Goal: Information Seeking & Learning: Learn about a topic

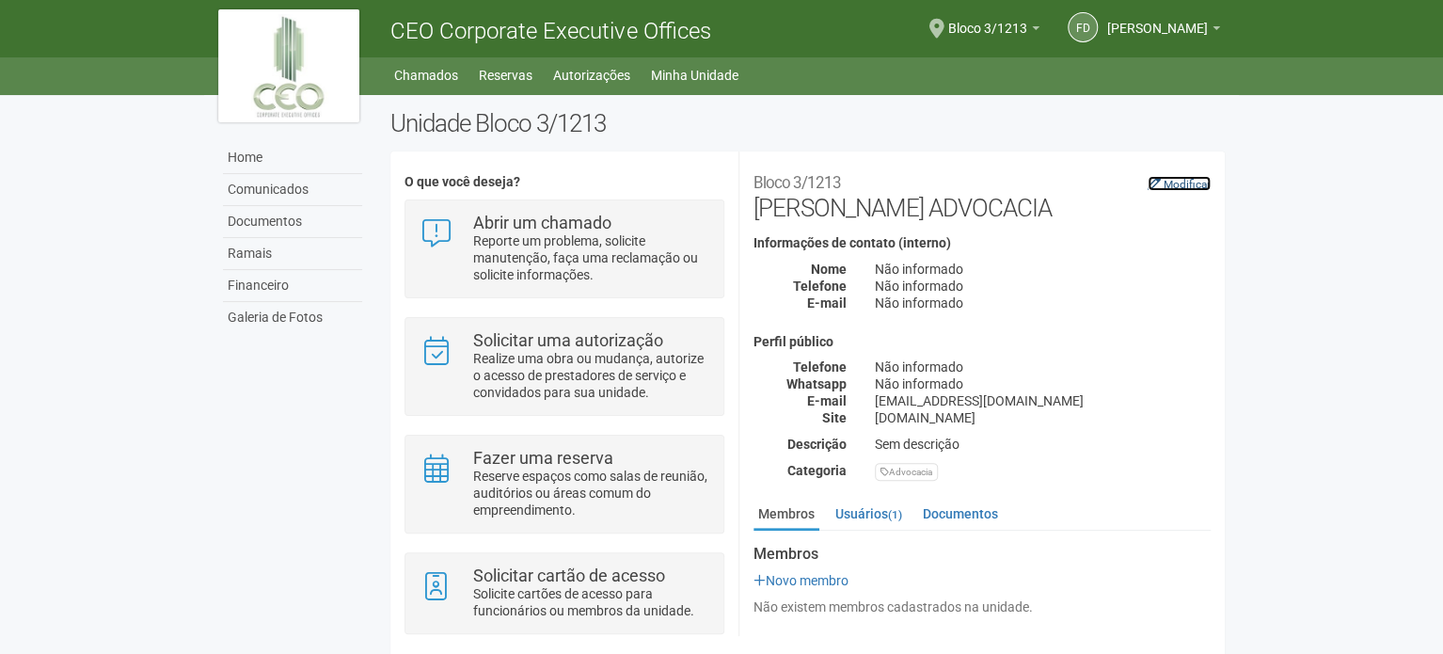
click at [1179, 188] on small "Modificar" at bounding box center [1186, 184] width 47 height 13
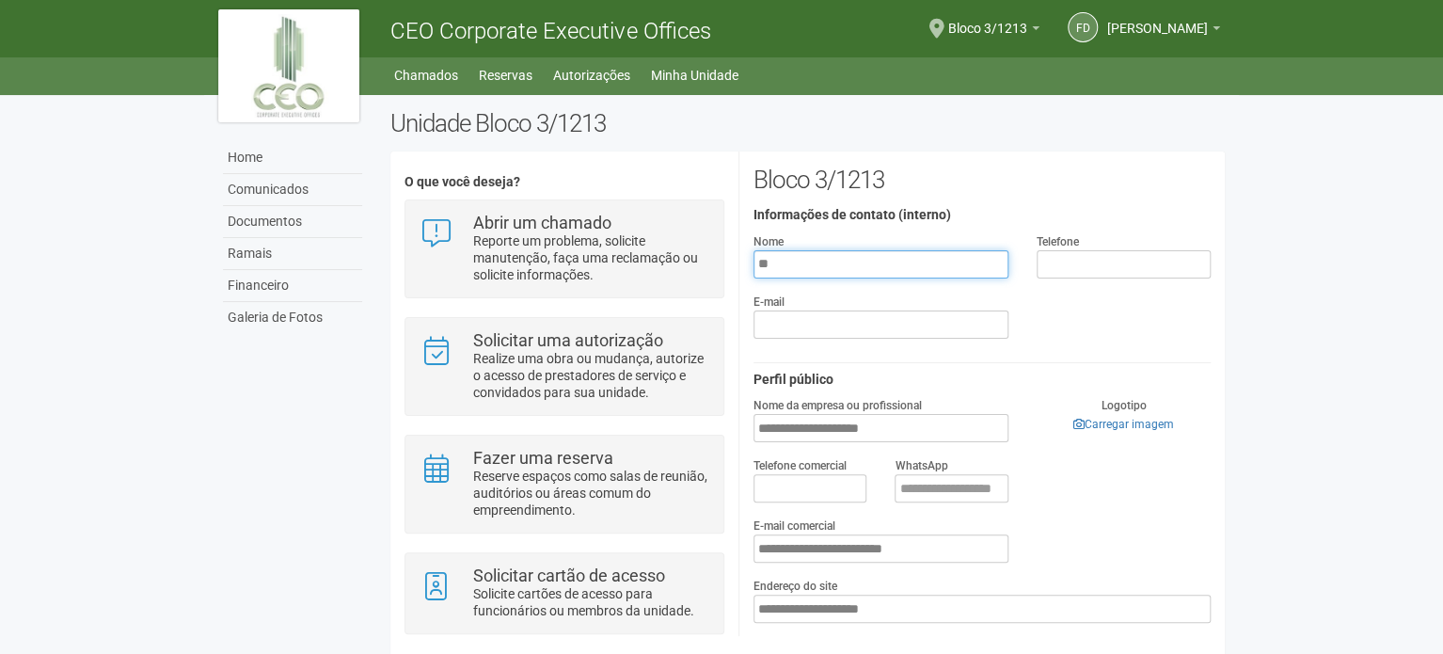
type input "*"
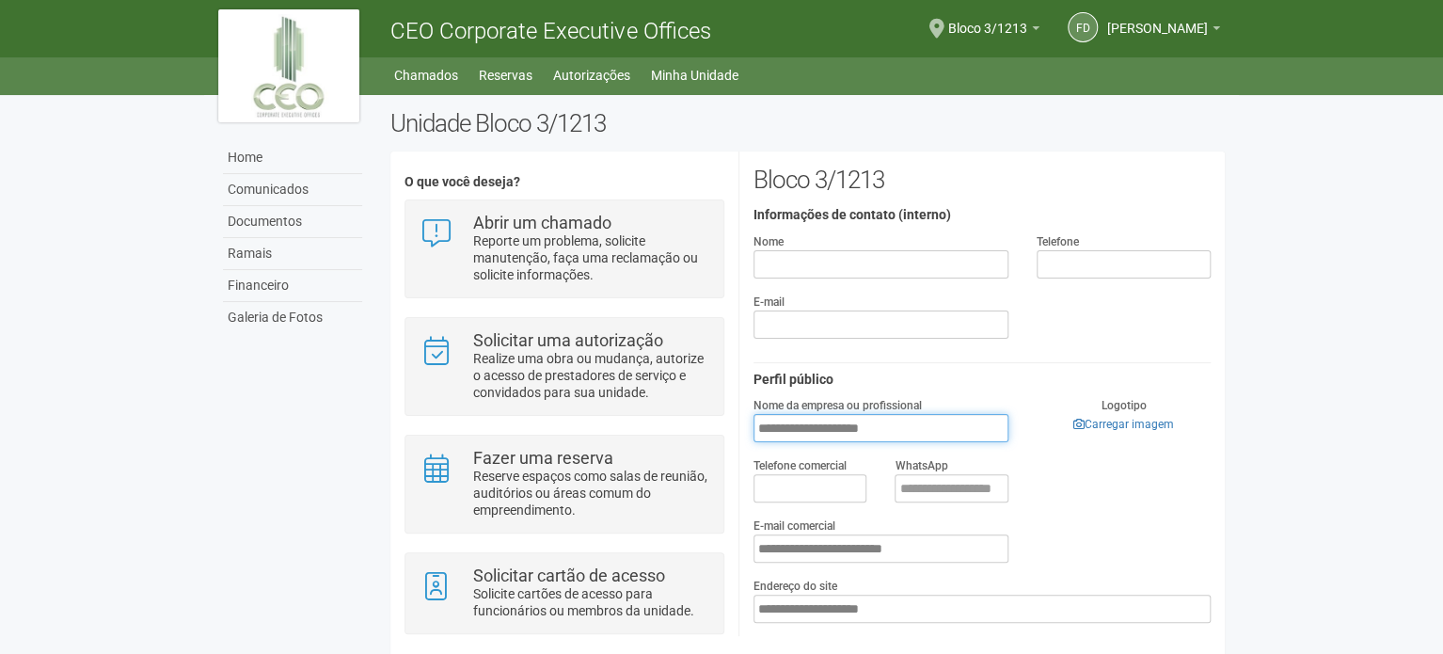
click at [836, 432] on input "**********" at bounding box center [880, 428] width 255 height 28
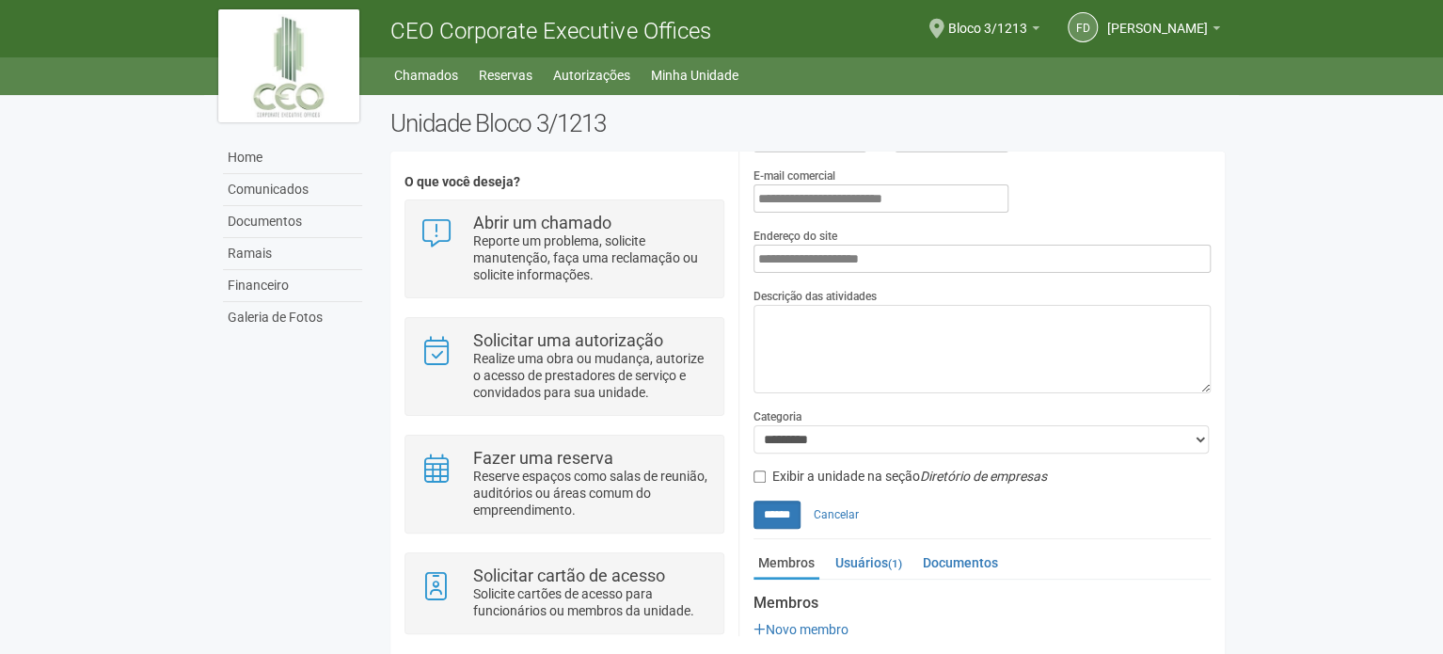
scroll to position [353, 0]
type input "**********"
click at [786, 513] on input "******" at bounding box center [776, 511] width 47 height 28
type input "**********"
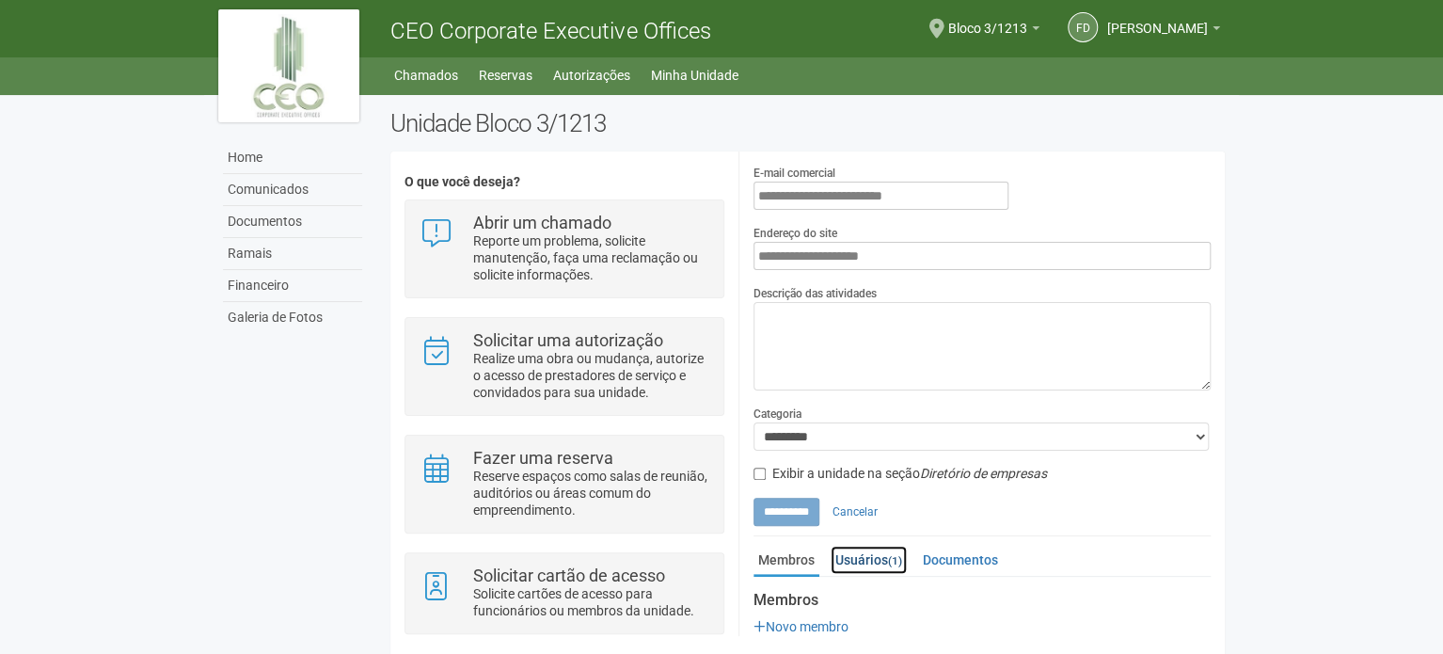
click at [882, 563] on link "Usuários (1)" at bounding box center [868, 559] width 76 height 28
click at [1222, 258] on div "**********" at bounding box center [981, 179] width 485 height 733
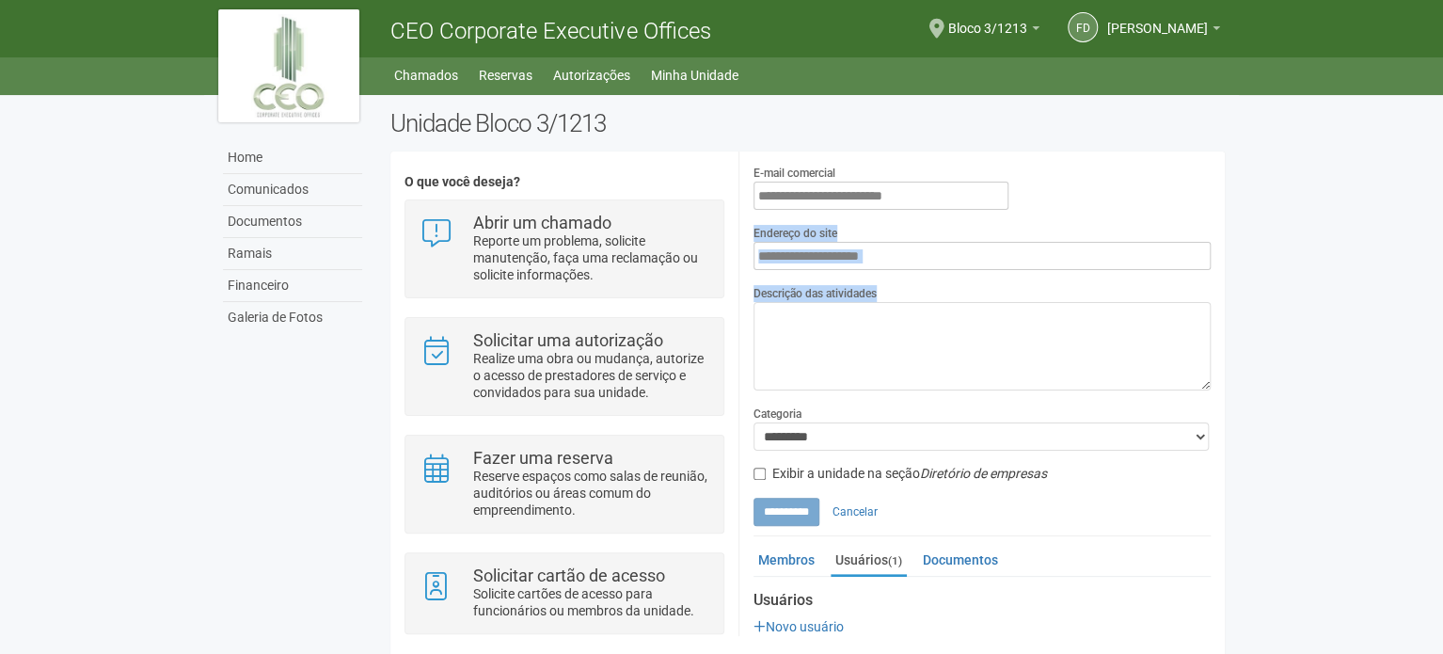
drag, startPoint x: 1222, startPoint y: 350, endPoint x: 1234, endPoint y: 201, distance: 149.1
click at [1234, 201] on div "Unidade Bloco 3/1213 O que você deseja? Abrir um chamado Reporte um problema, s…" at bounding box center [807, 392] width 862 height 566
click at [1219, 228] on div "**********" at bounding box center [981, 179] width 485 height 733
click at [1222, 229] on div "**********" at bounding box center [981, 179] width 485 height 733
drag, startPoint x: 1222, startPoint y: 229, endPoint x: 1203, endPoint y: 231, distance: 19.0
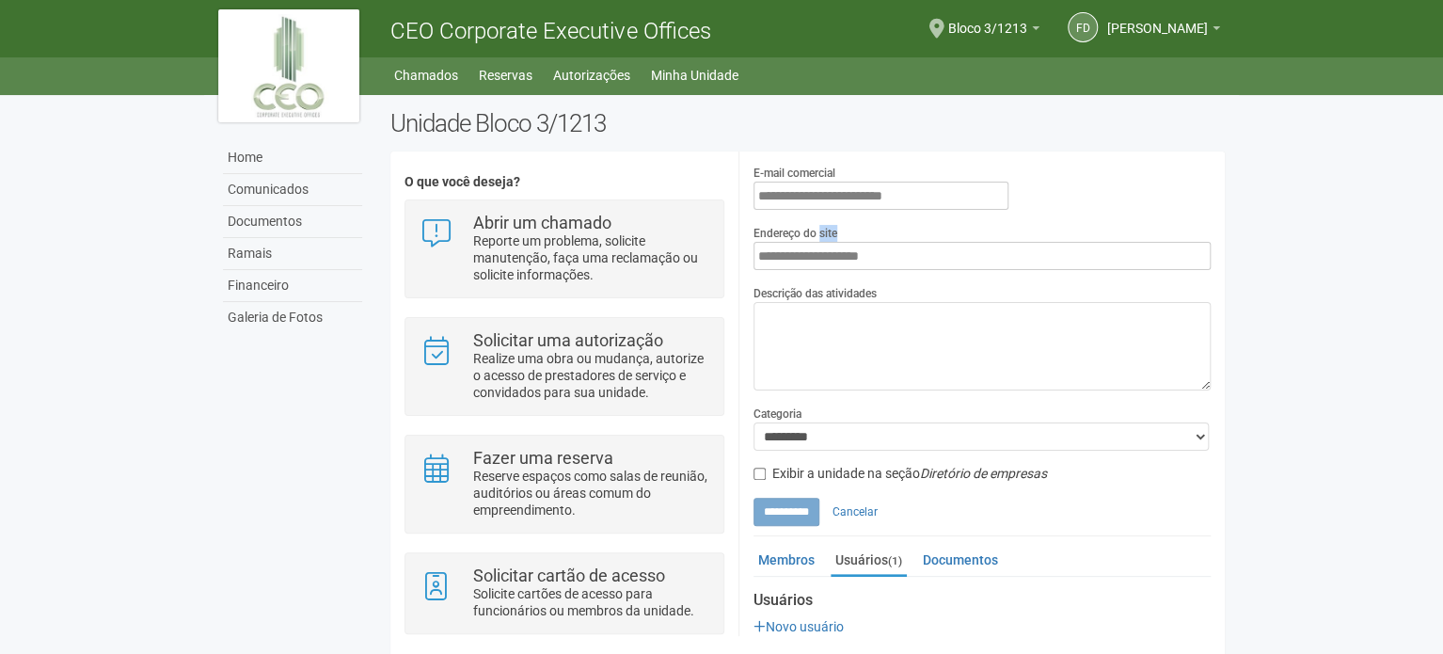
click at [1223, 229] on div "**********" at bounding box center [981, 393] width 486 height 484
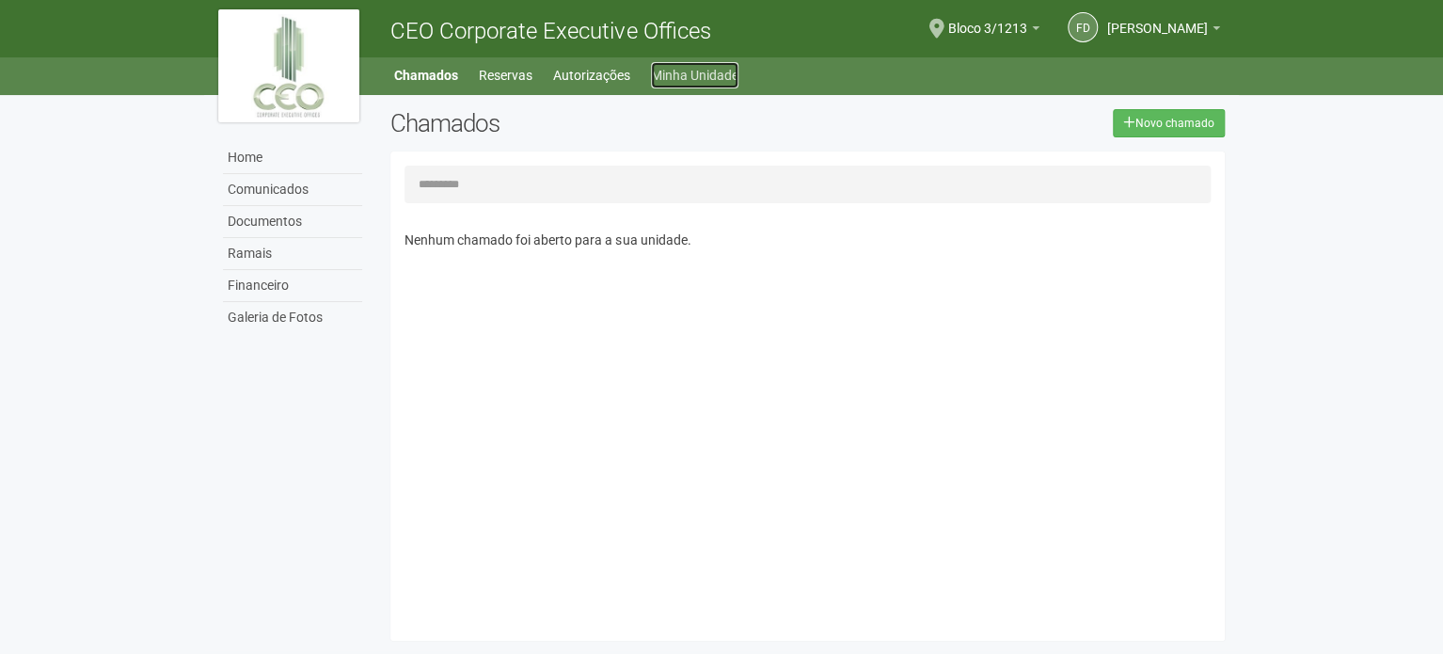
click at [694, 74] on link "Minha Unidade" at bounding box center [694, 75] width 87 height 26
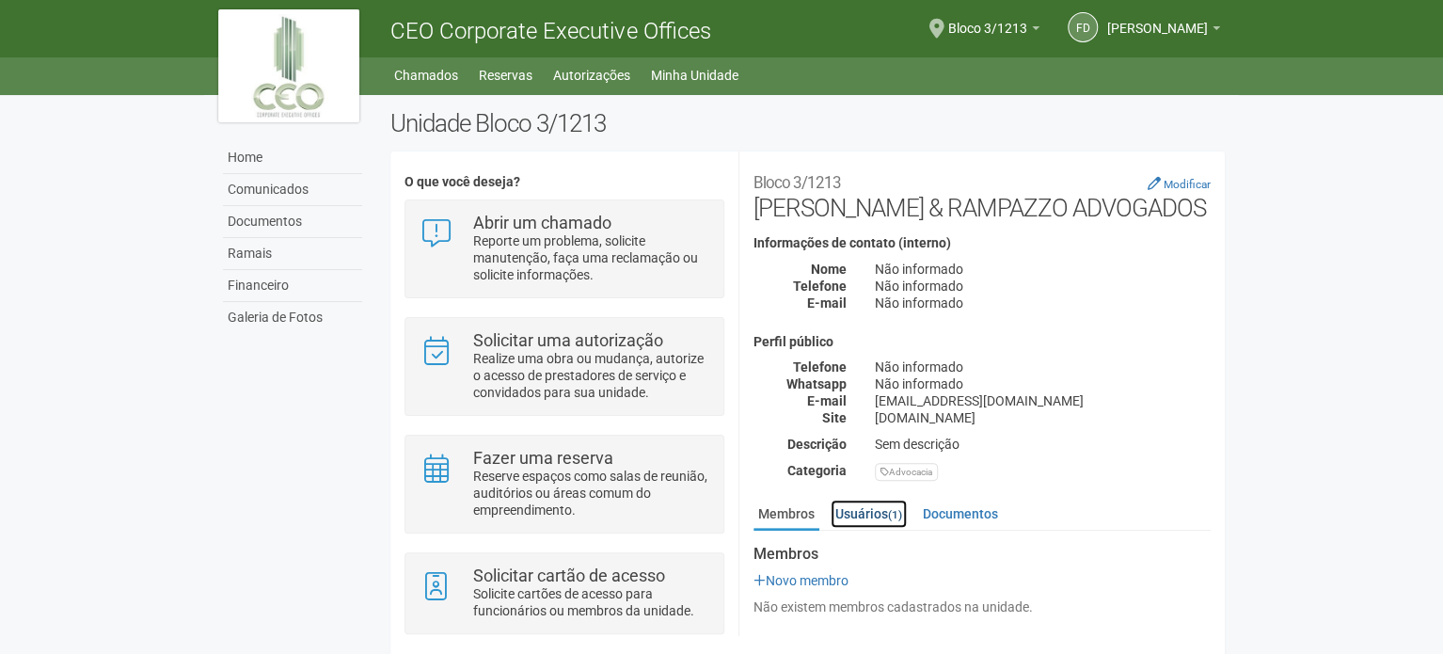
click at [882, 513] on link "Usuários (1)" at bounding box center [868, 513] width 76 height 28
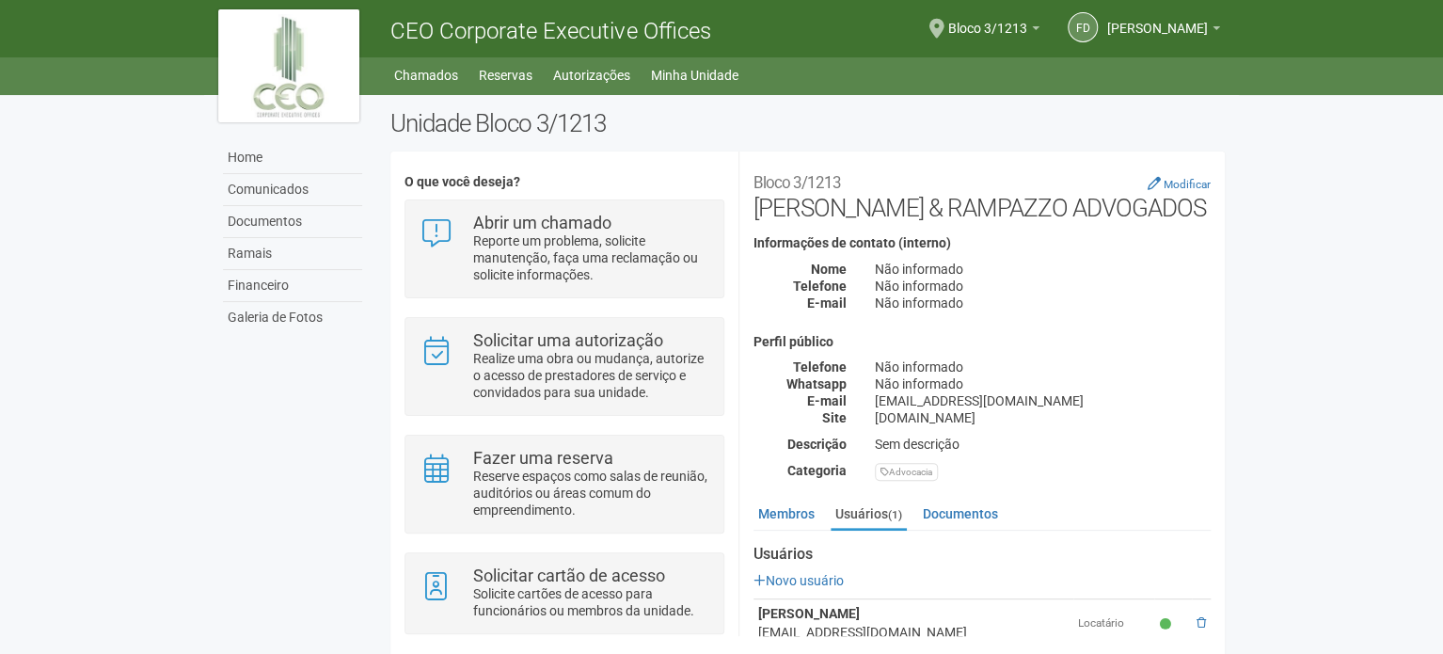
drag, startPoint x: 1219, startPoint y: 300, endPoint x: 1209, endPoint y: 410, distance: 110.4
click at [1210, 409] on div "Bloco 3/1213 SERPA PINTO & RAMPAZZO ADVOGADOS Modificar Informações de contato …" at bounding box center [981, 323] width 457 height 315
click at [1237, 398] on div "Unidade Bloco 3/1213 O que você deseja? Abrir um chamado Reporte um problema, s…" at bounding box center [807, 392] width 862 height 566
click at [261, 247] on link "Ramais" at bounding box center [292, 254] width 139 height 32
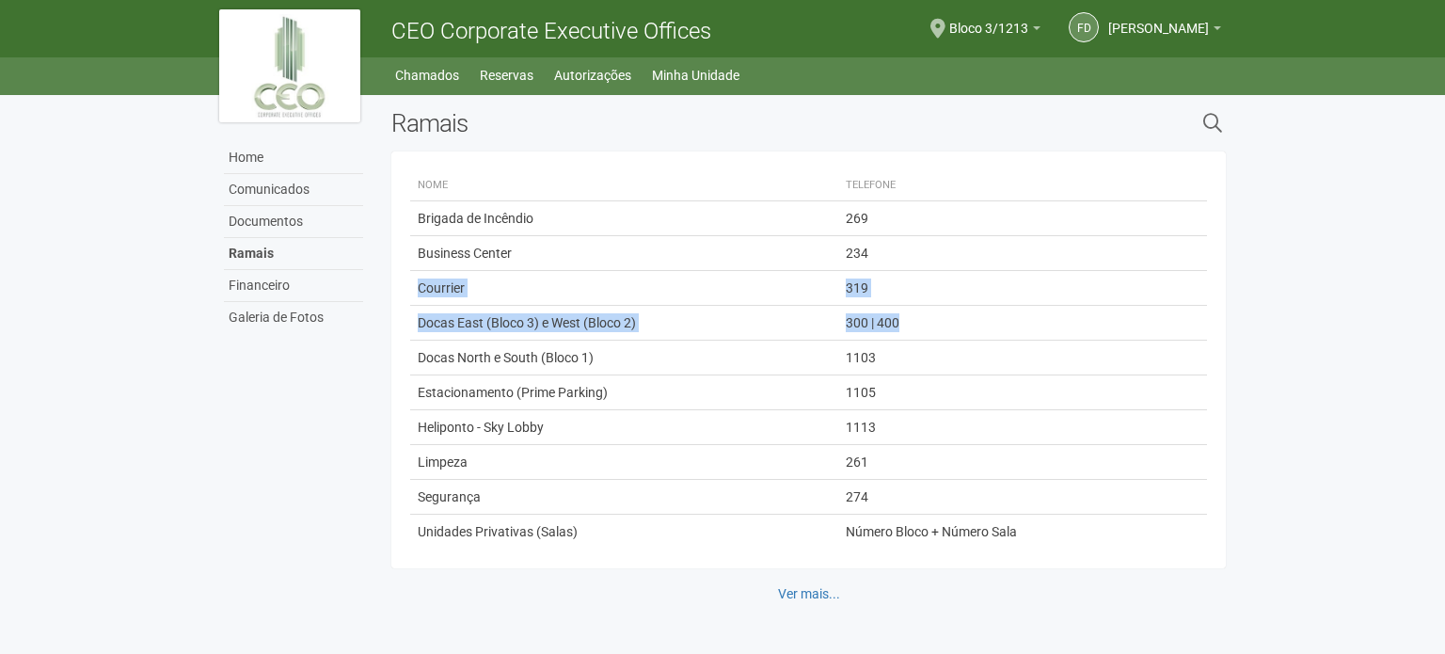
drag, startPoint x: 418, startPoint y: 284, endPoint x: 935, endPoint y: 317, distance: 517.4
click at [935, 317] on tbody "Brigada de Incêndio 269 Business Center 234 Courrier 319 Docas East (Bloco 3) e…" at bounding box center [808, 375] width 797 height 348
click at [476, 353] on span "Docas North e South (Bloco 1)" at bounding box center [506, 357] width 176 height 15
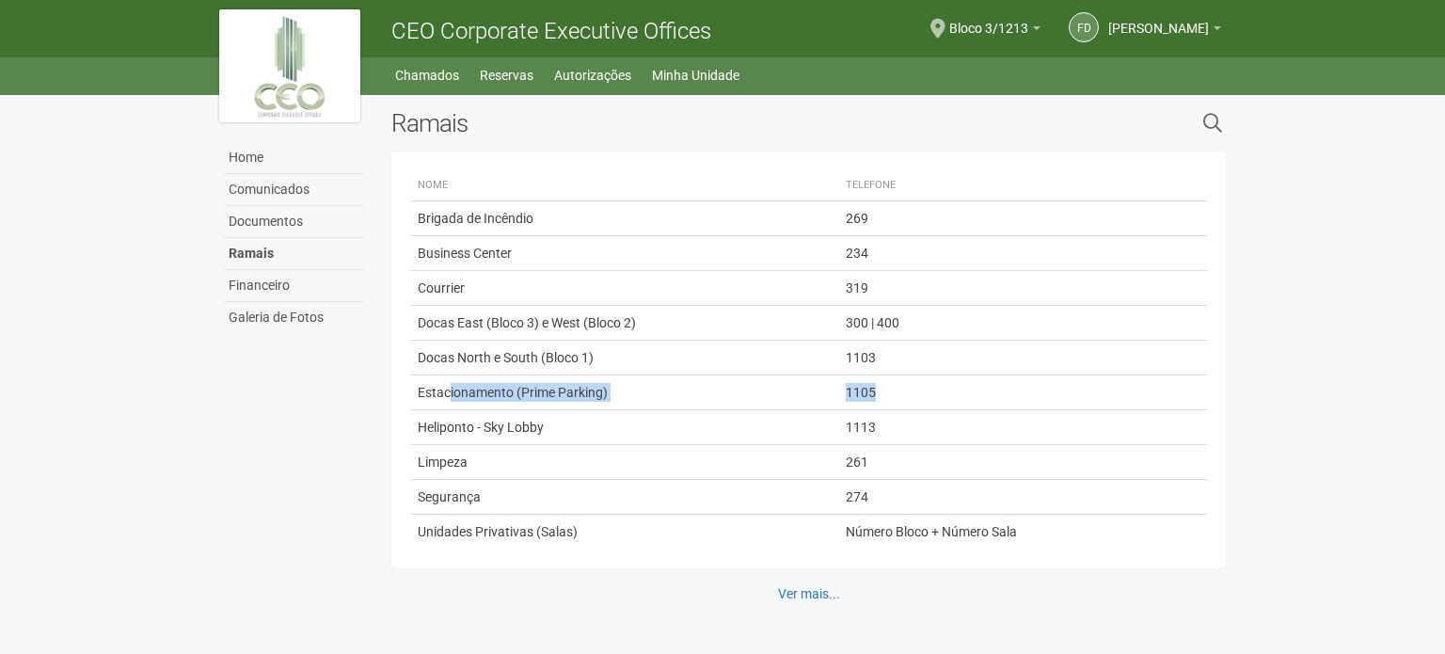
drag, startPoint x: 579, startPoint y: 420, endPoint x: 883, endPoint y: 387, distance: 305.6
click at [883, 387] on tr "Estacionamento (Prime Parking) 1105" at bounding box center [808, 392] width 797 height 35
click at [487, 427] on span "Heliponto - Sky Lobby" at bounding box center [481, 426] width 126 height 15
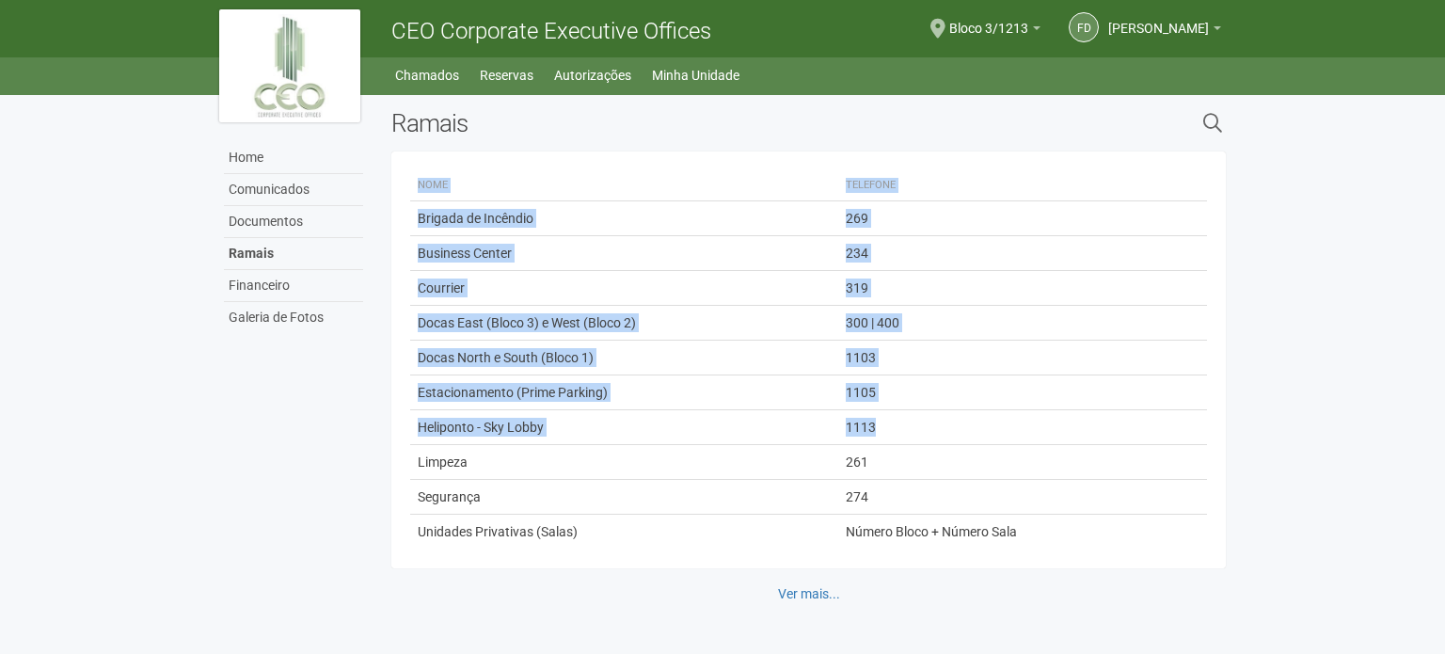
drag, startPoint x: 399, startPoint y: 420, endPoint x: 919, endPoint y: 413, distance: 520.1
click at [919, 413] on div "Nome Telefone Brigada de Incêndio 269 Business Center 234 Courrier 319 Docas Ea…" at bounding box center [808, 359] width 834 height 417
click at [919, 413] on td "1113" at bounding box center [1008, 427] width 341 height 35
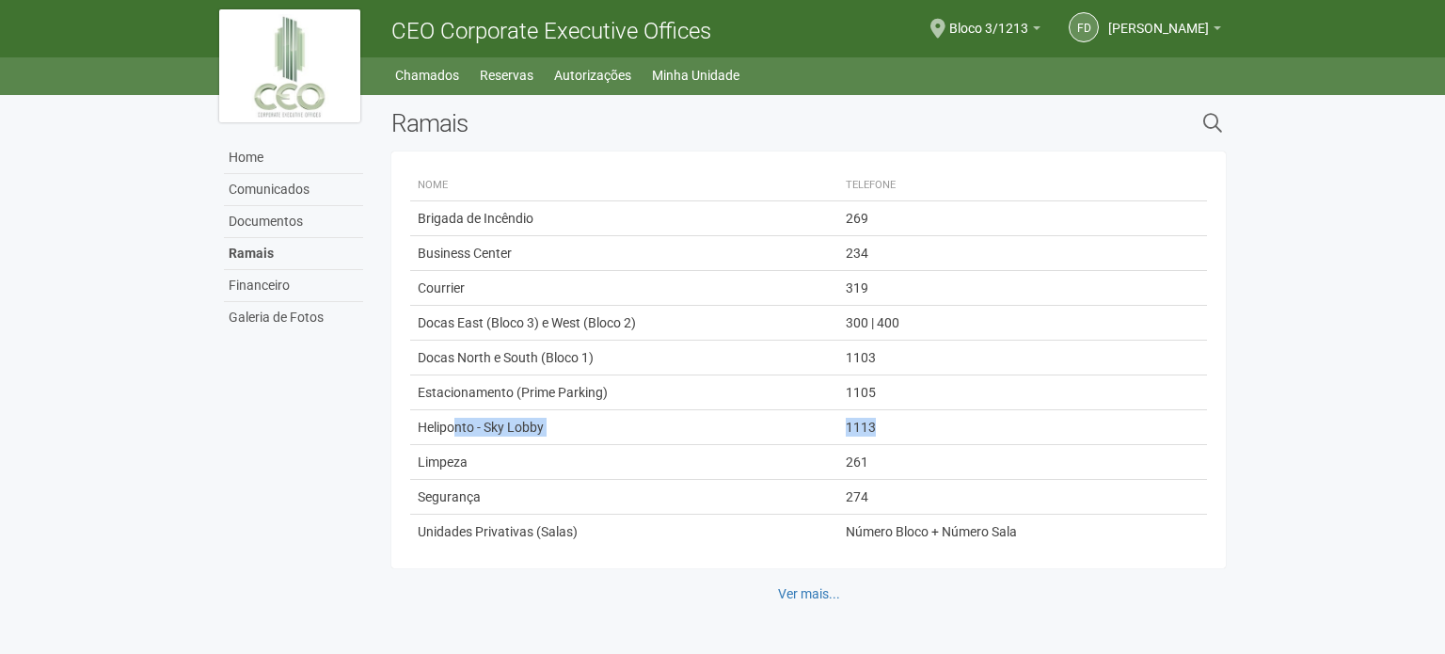
drag, startPoint x: 498, startPoint y: 429, endPoint x: 892, endPoint y: 424, distance: 393.1
click at [892, 424] on tr "Heliponto - Sky Lobby 1113" at bounding box center [808, 427] width 797 height 35
click at [571, 424] on td "Heliponto - Sky Lobby" at bounding box center [623, 427] width 427 height 35
drag, startPoint x: 425, startPoint y: 459, endPoint x: 545, endPoint y: 492, distance: 123.9
click at [545, 492] on tbody "Brigada de Incêndio 269 Business Center 234 Courrier 319 Docas East (Bloco 3) e…" at bounding box center [808, 375] width 797 height 348
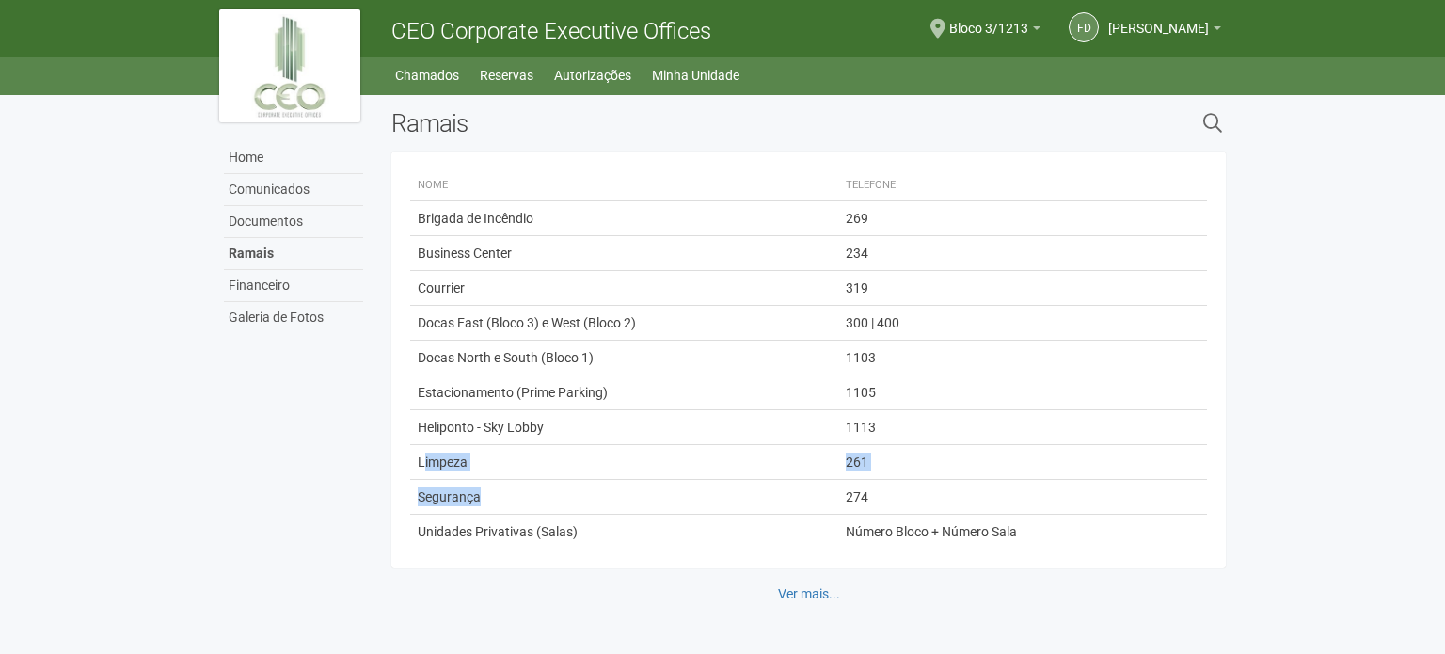
click at [545, 492] on td "Segurança" at bounding box center [623, 497] width 427 height 35
click at [825, 597] on link "Ver mais..." at bounding box center [809, 593] width 87 height 32
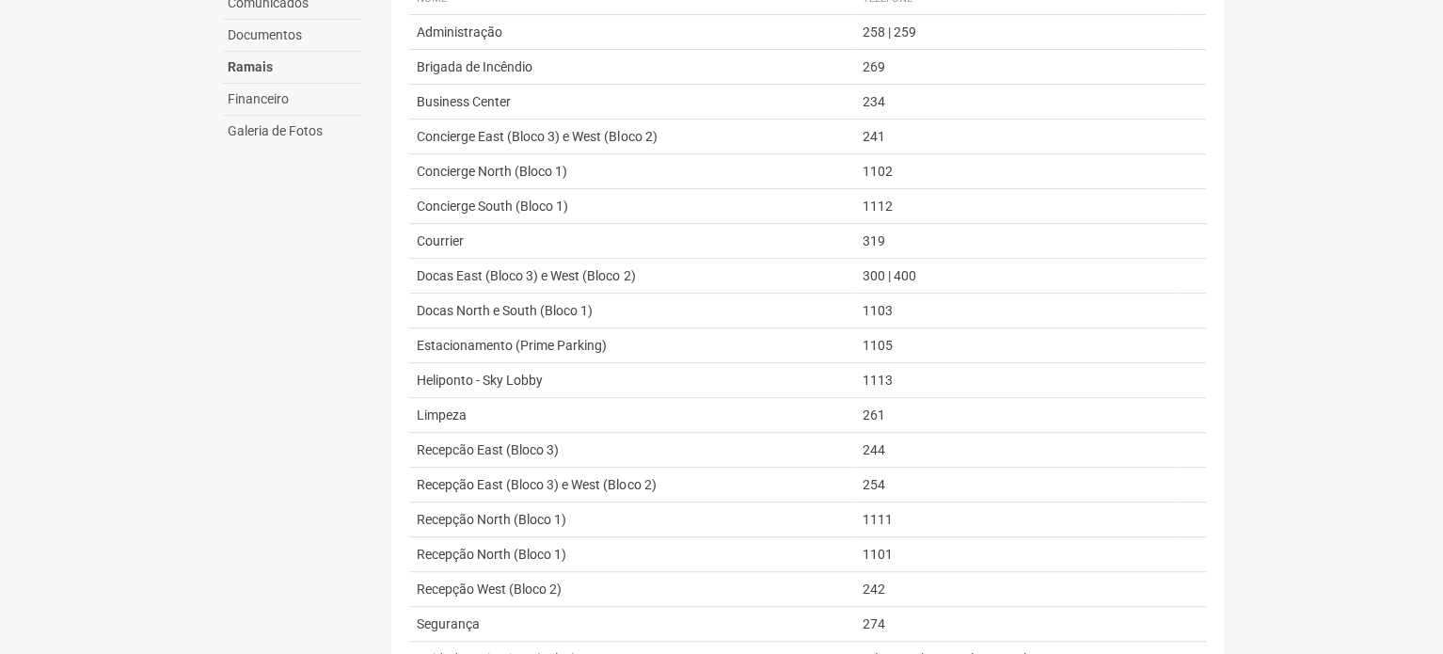
scroll to position [243, 0]
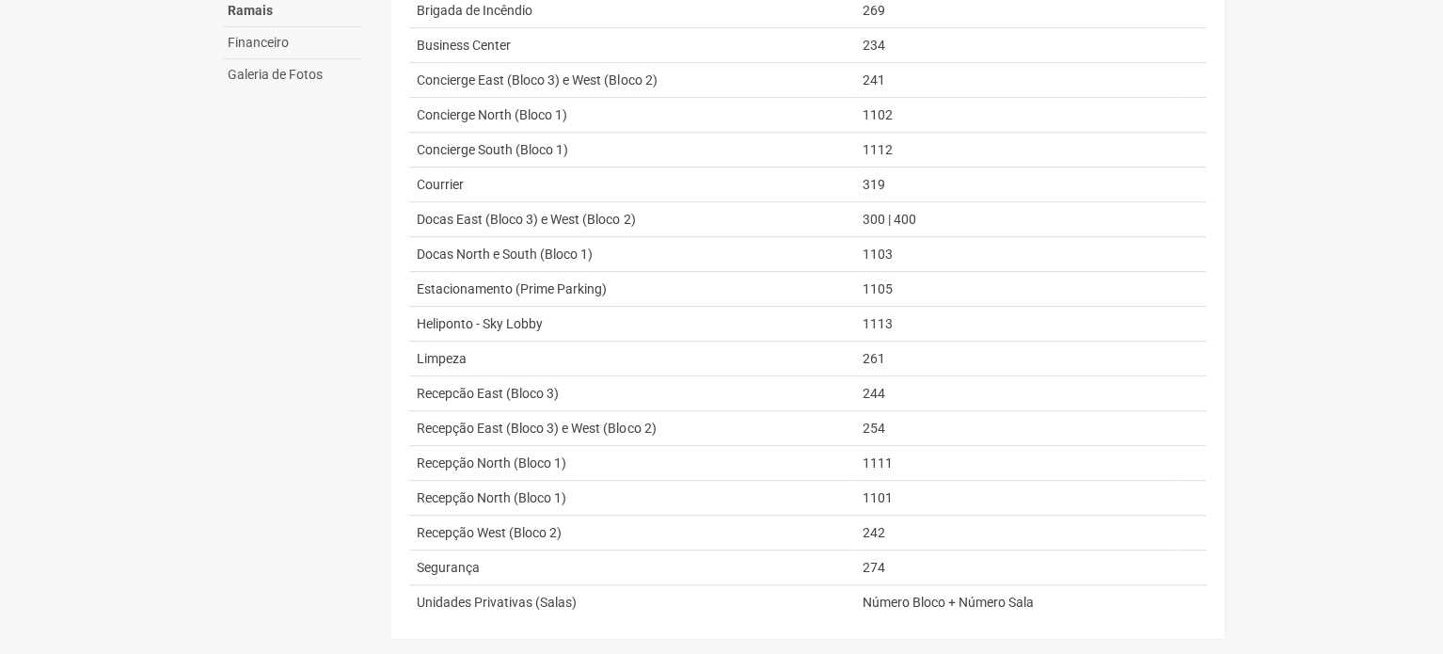
click at [874, 78] on span "241" at bounding box center [872, 79] width 23 height 15
click at [1437, 293] on body "Aguarde... CEO Corporate Executive Offices FD FREDERICO DE SERPA PINTO LOPES GU…" at bounding box center [721, 84] width 1443 height 654
drag, startPoint x: 1441, startPoint y: 289, endPoint x: 1444, endPoint y: 116, distance: 173.1
click at [1443, 117] on html "Aguarde... CEO Corporate Executive Offices FD FREDERICO DE SERPA PINTO LOPES GU…" at bounding box center [721, 84] width 1443 height 654
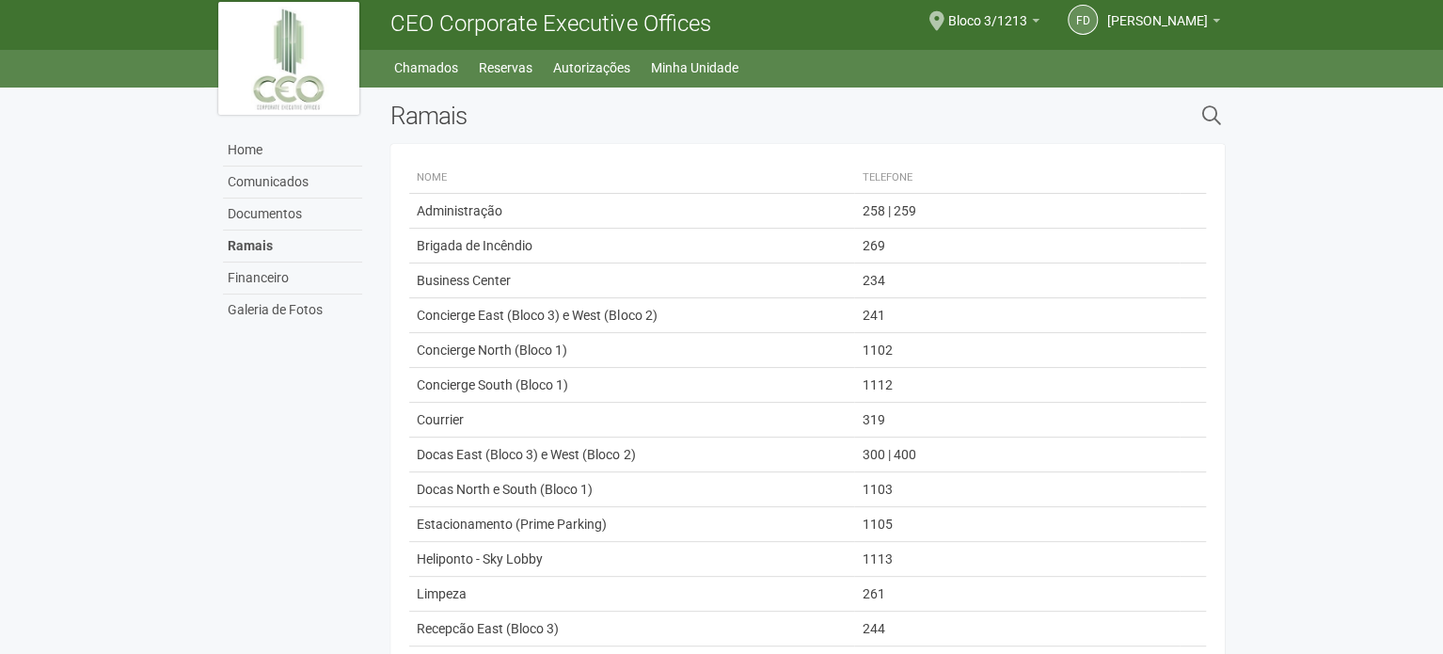
scroll to position [0, 0]
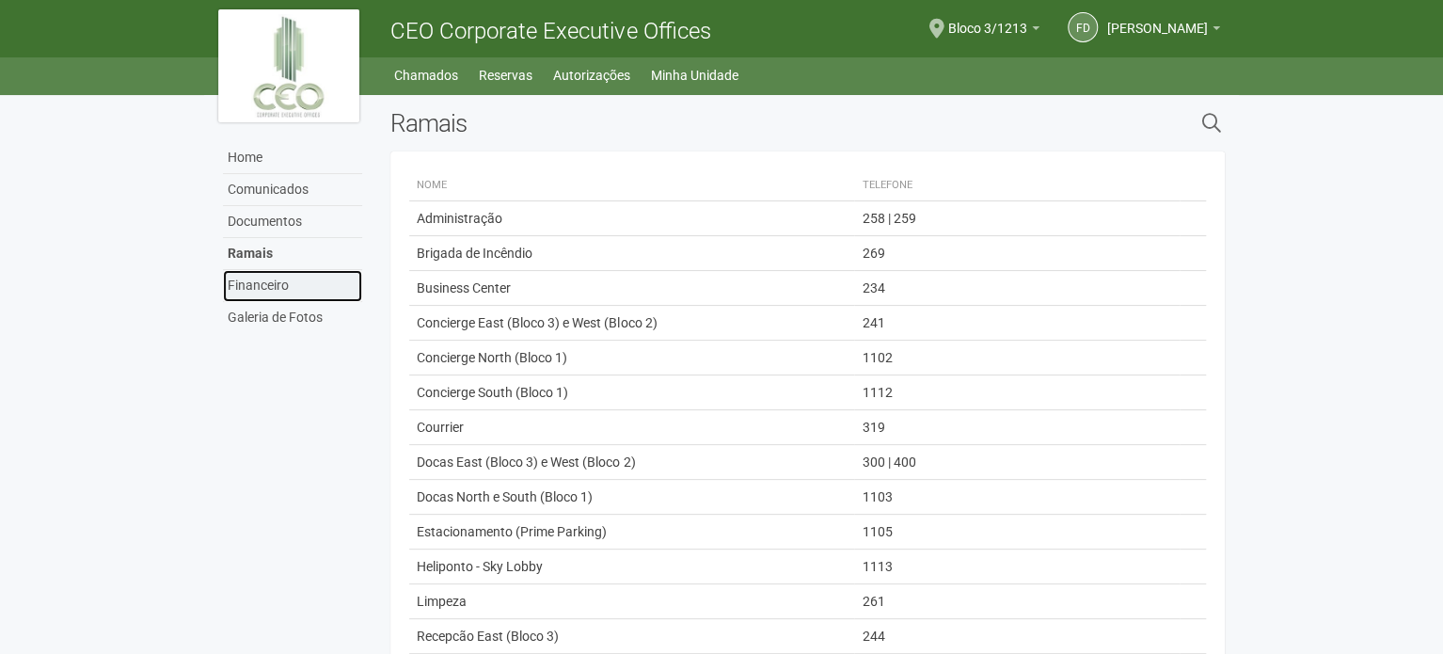
click at [280, 281] on link "Financeiro" at bounding box center [292, 286] width 139 height 32
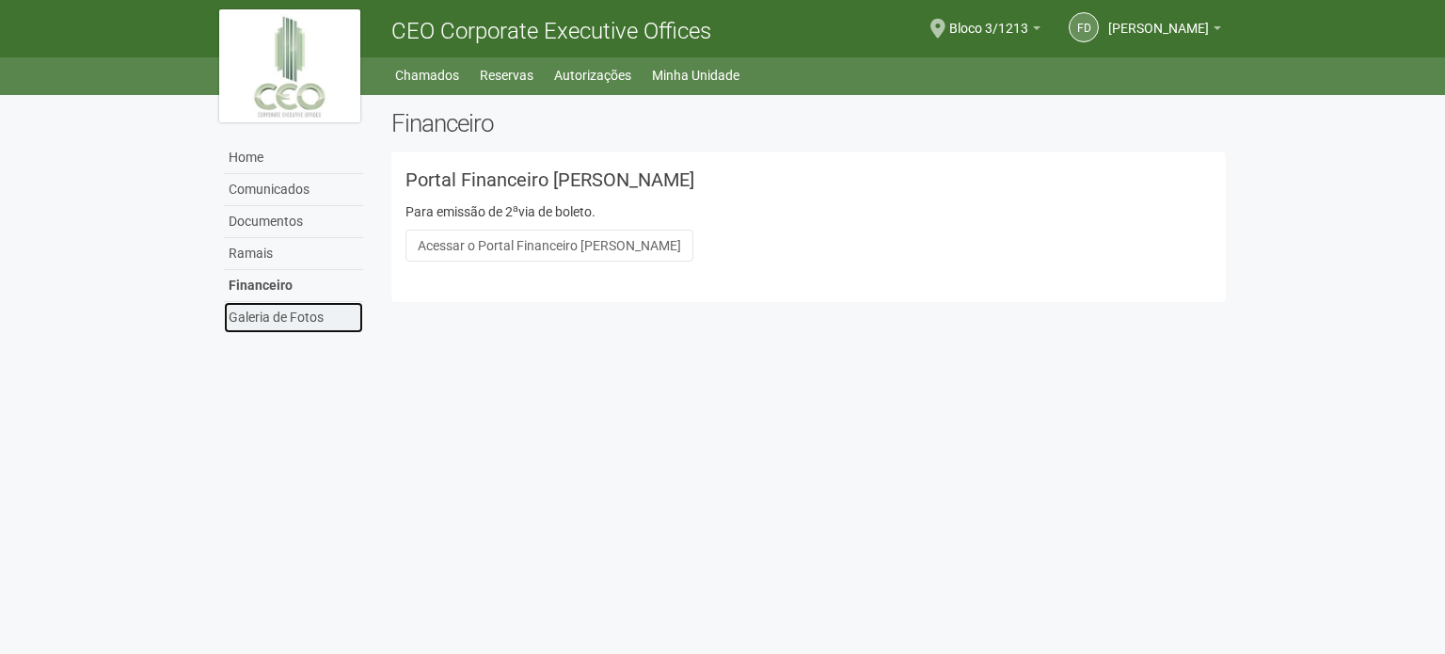
click at [282, 324] on link "Galeria de Fotos" at bounding box center [293, 317] width 139 height 31
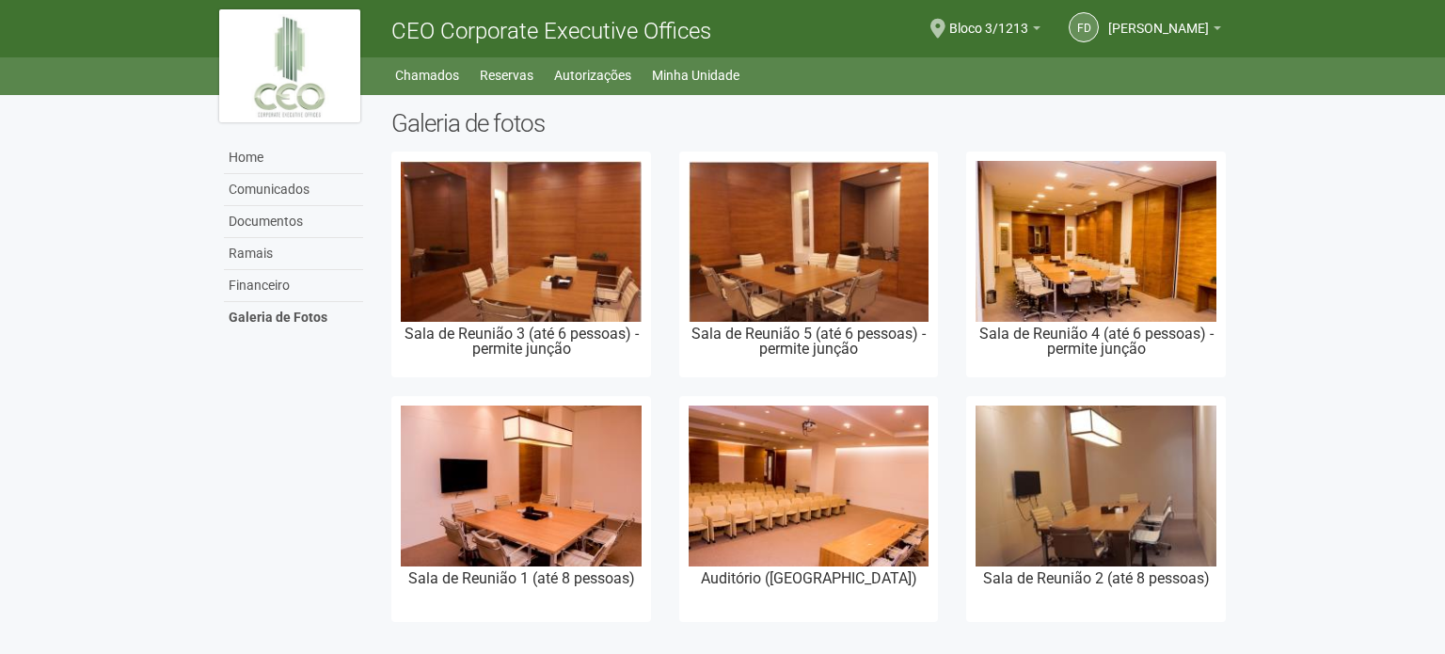
drag, startPoint x: 1444, startPoint y: 123, endPoint x: 1444, endPoint y: 308, distance: 184.3
click at [1444, 308] on body "Aguarde... CEO Corporate Executive Offices FD FREDERICO DE SERPA PINTO LOPES GU…" at bounding box center [722, 327] width 1445 height 654
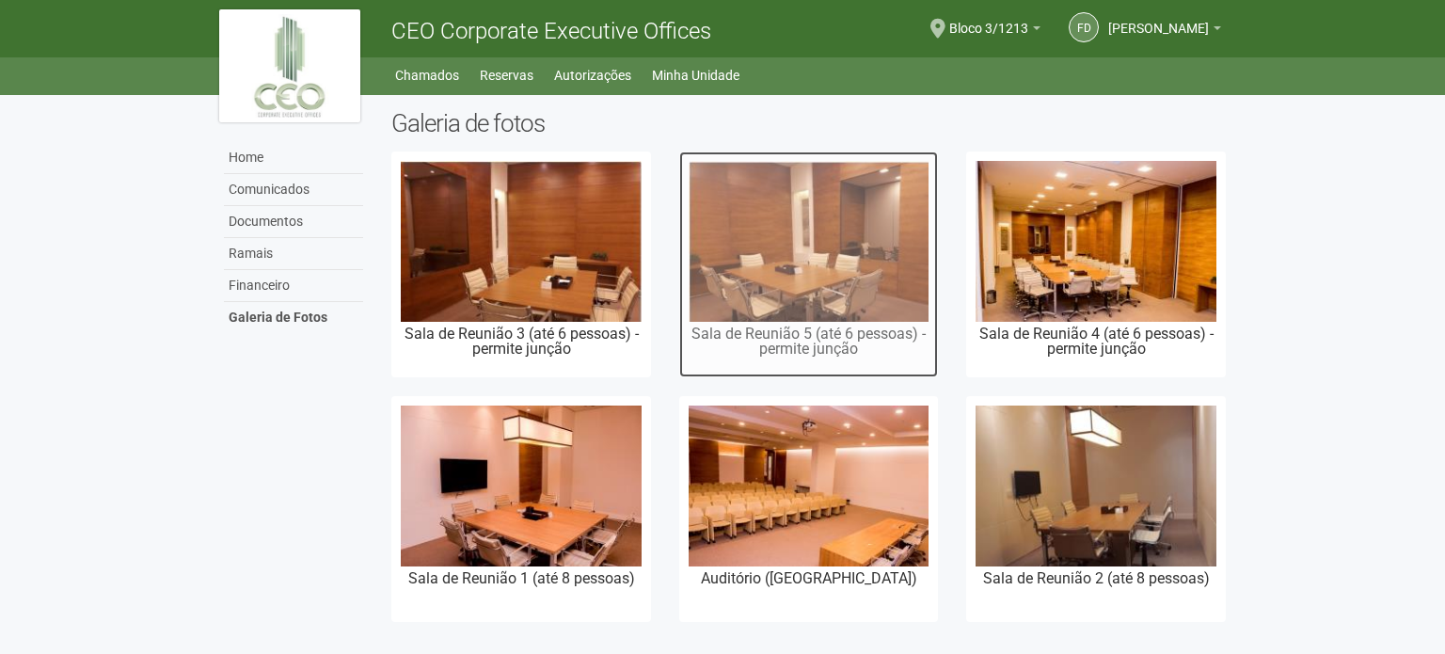
click at [774, 262] on img at bounding box center [808, 241] width 241 height 160
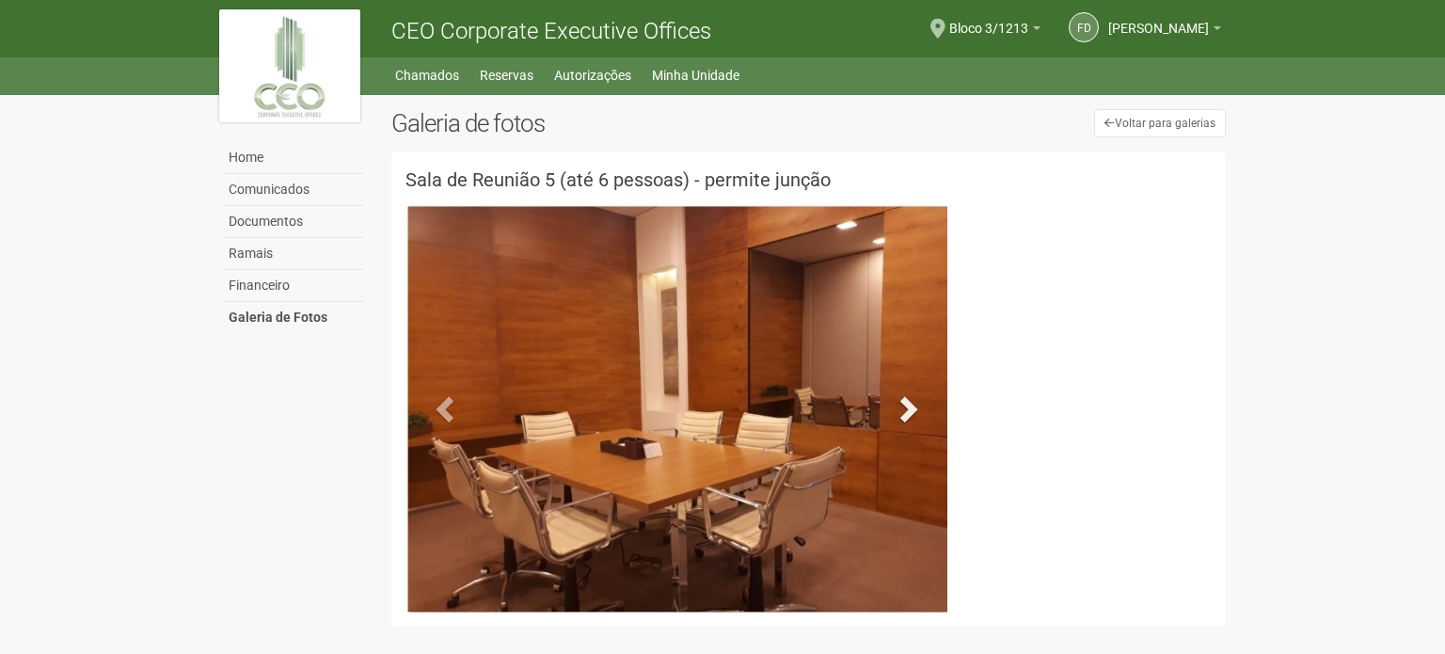
click at [899, 408] on span at bounding box center [906, 408] width 28 height 28
click at [909, 408] on span at bounding box center [906, 408] width 28 height 28
click at [910, 408] on span at bounding box center [906, 408] width 28 height 28
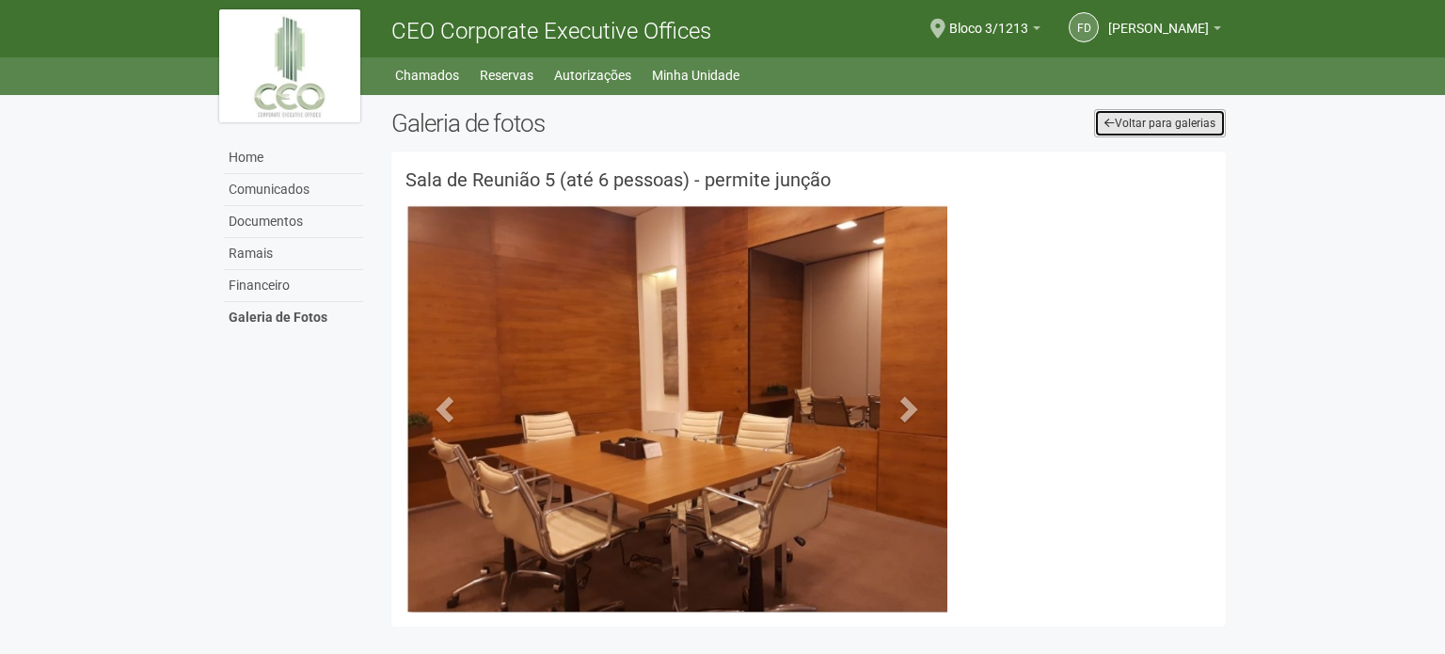
click at [1211, 136] on link "Voltar para galerias" at bounding box center [1160, 123] width 132 height 28
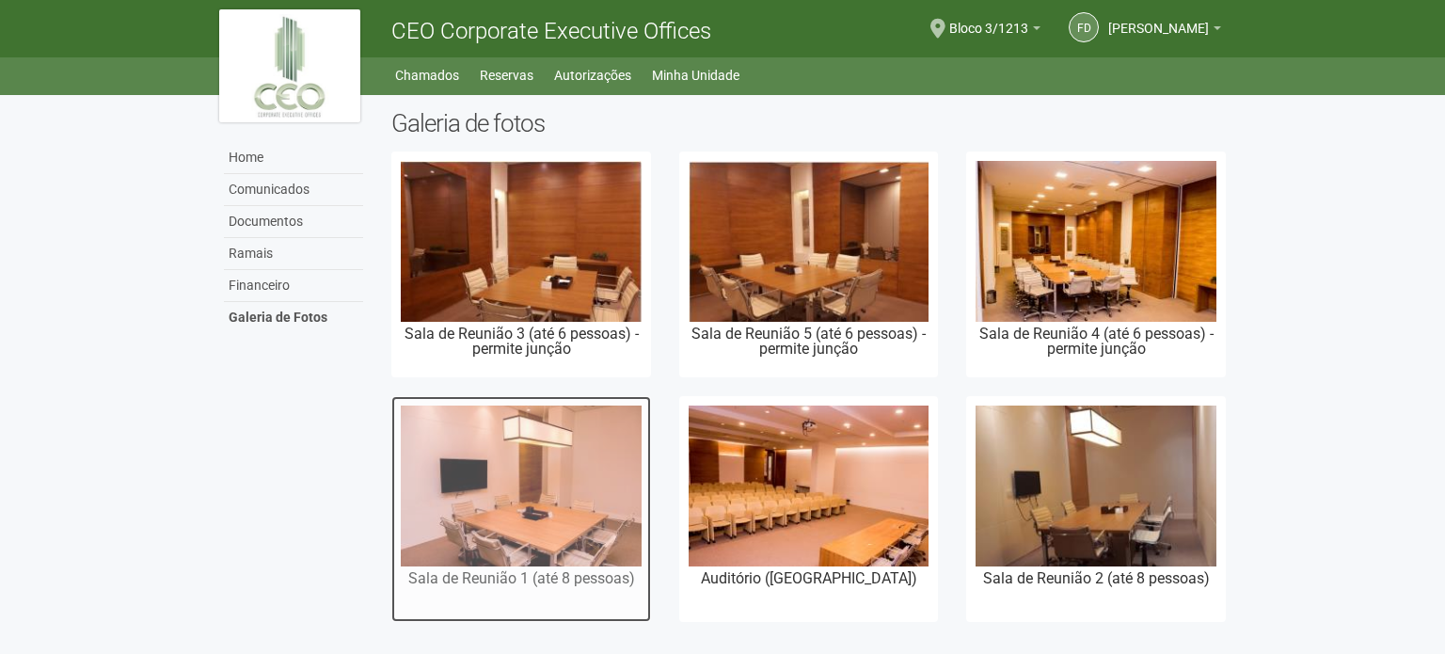
click at [555, 485] on img at bounding box center [521, 485] width 241 height 160
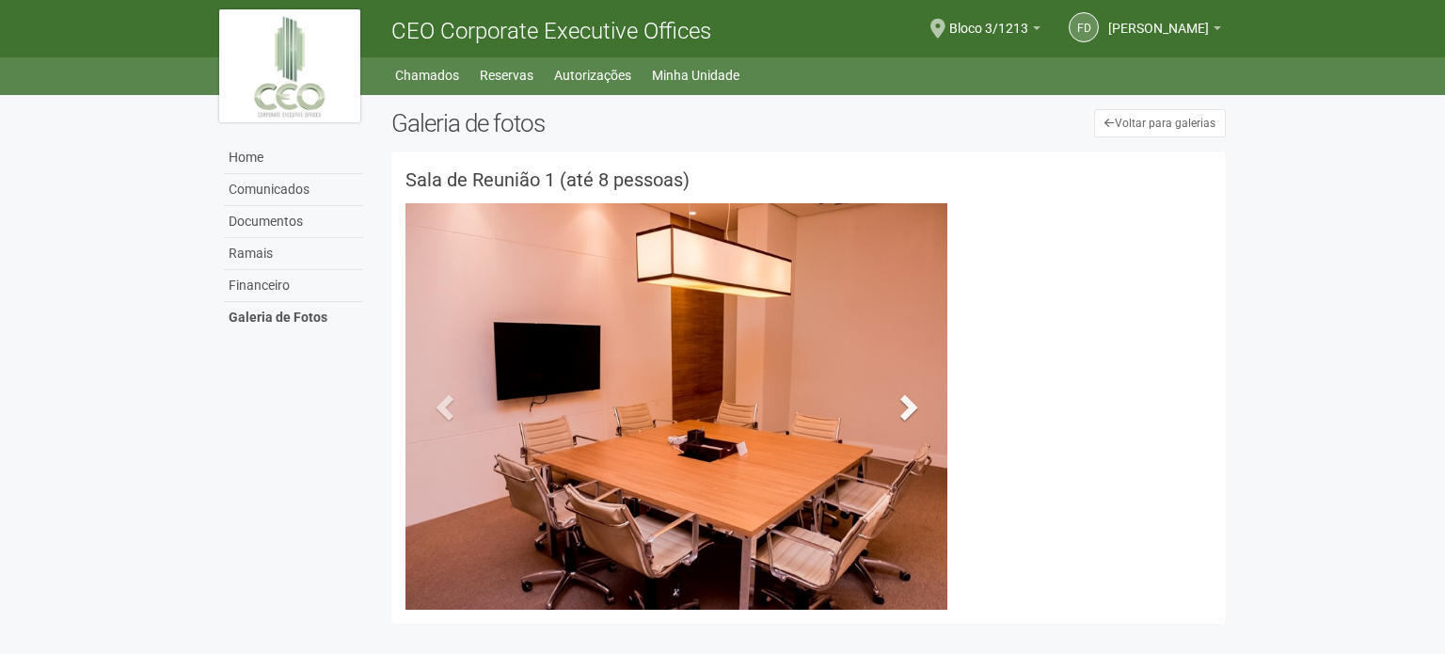
click at [918, 402] on span at bounding box center [906, 406] width 28 height 28
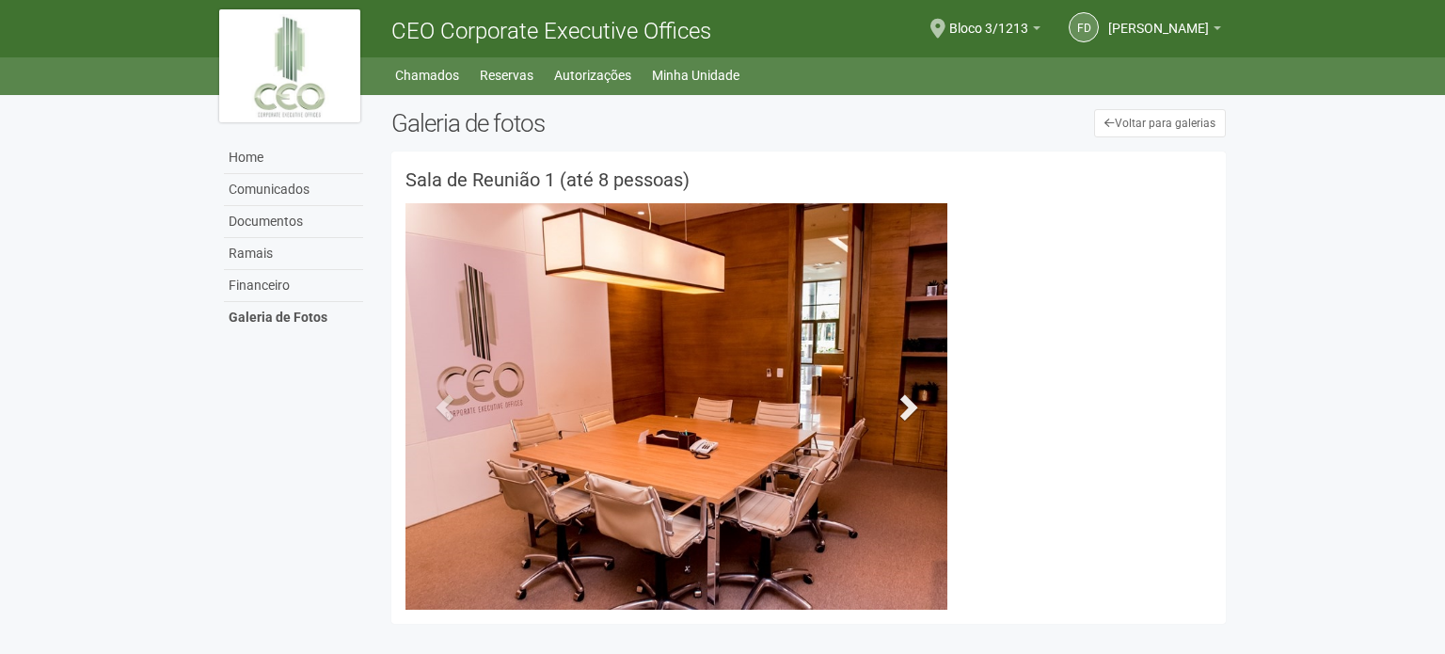
click at [913, 403] on span at bounding box center [906, 406] width 28 height 28
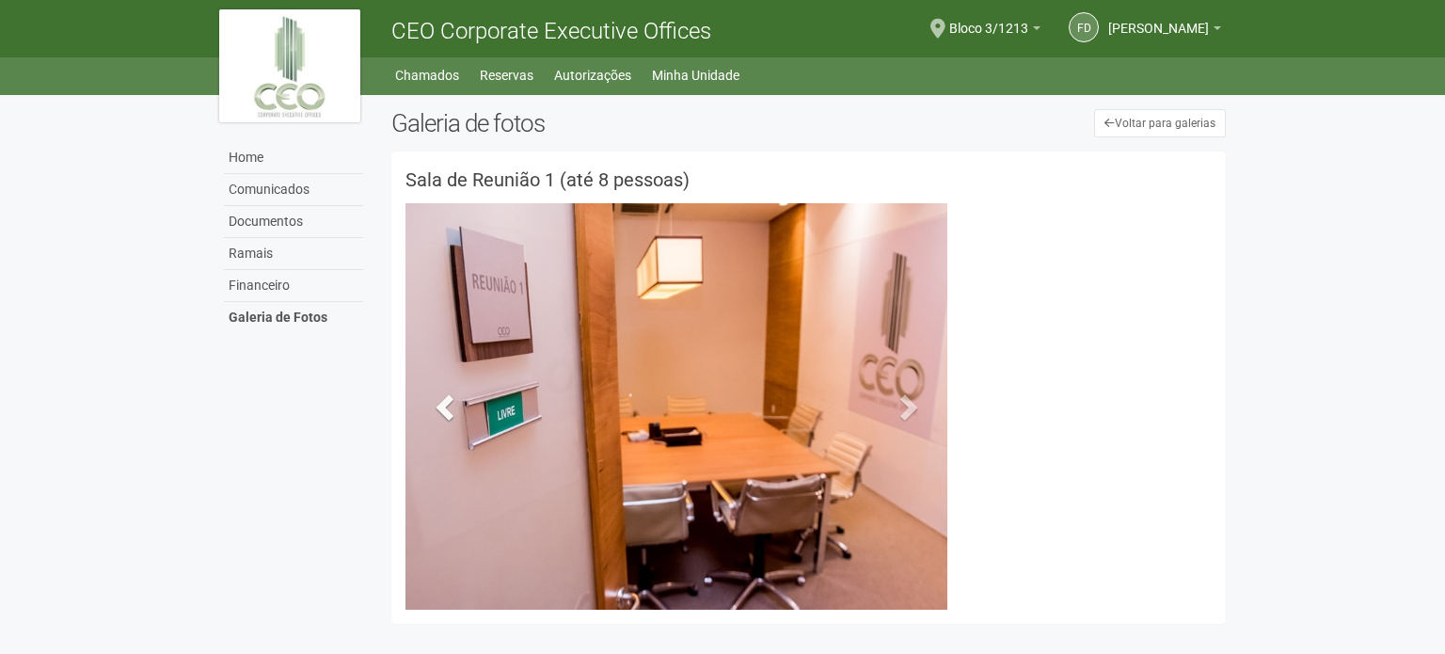
click at [435, 392] on span at bounding box center [447, 406] width 28 height 28
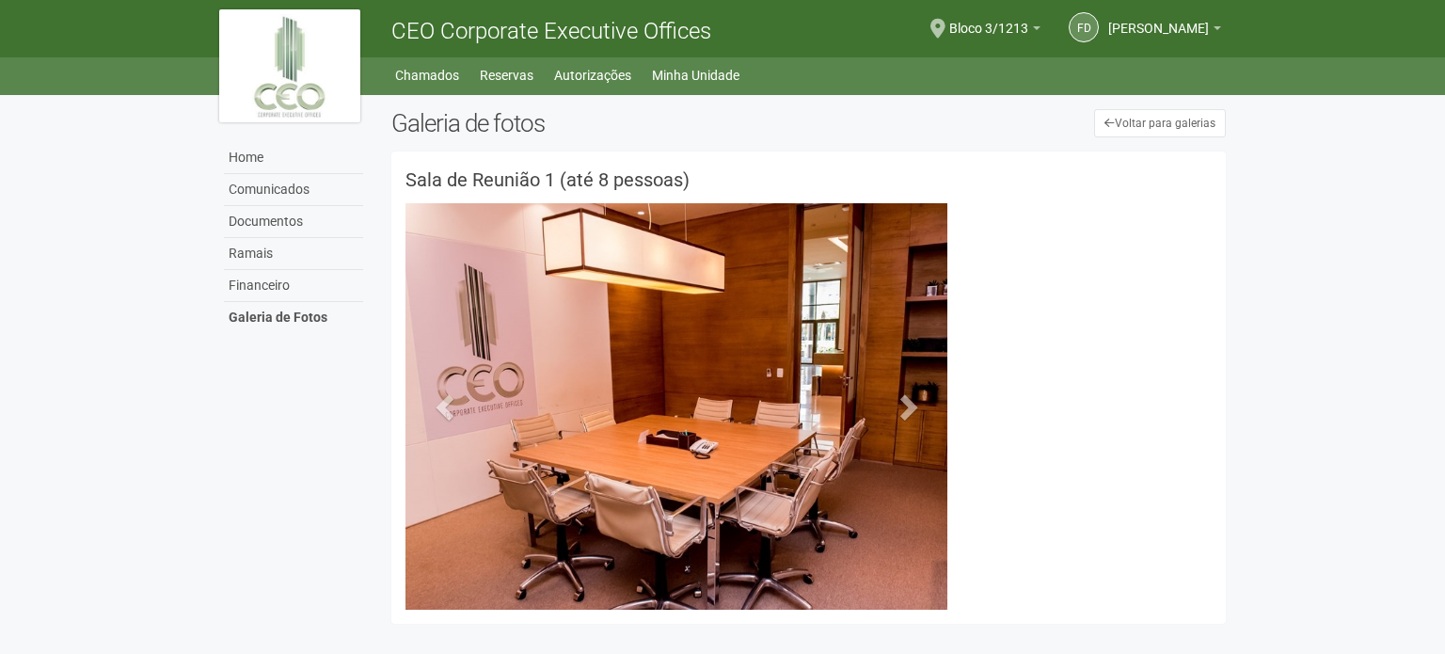
click at [840, 391] on img at bounding box center [676, 406] width 542 height 406
click at [285, 224] on link "Documentos" at bounding box center [293, 222] width 139 height 32
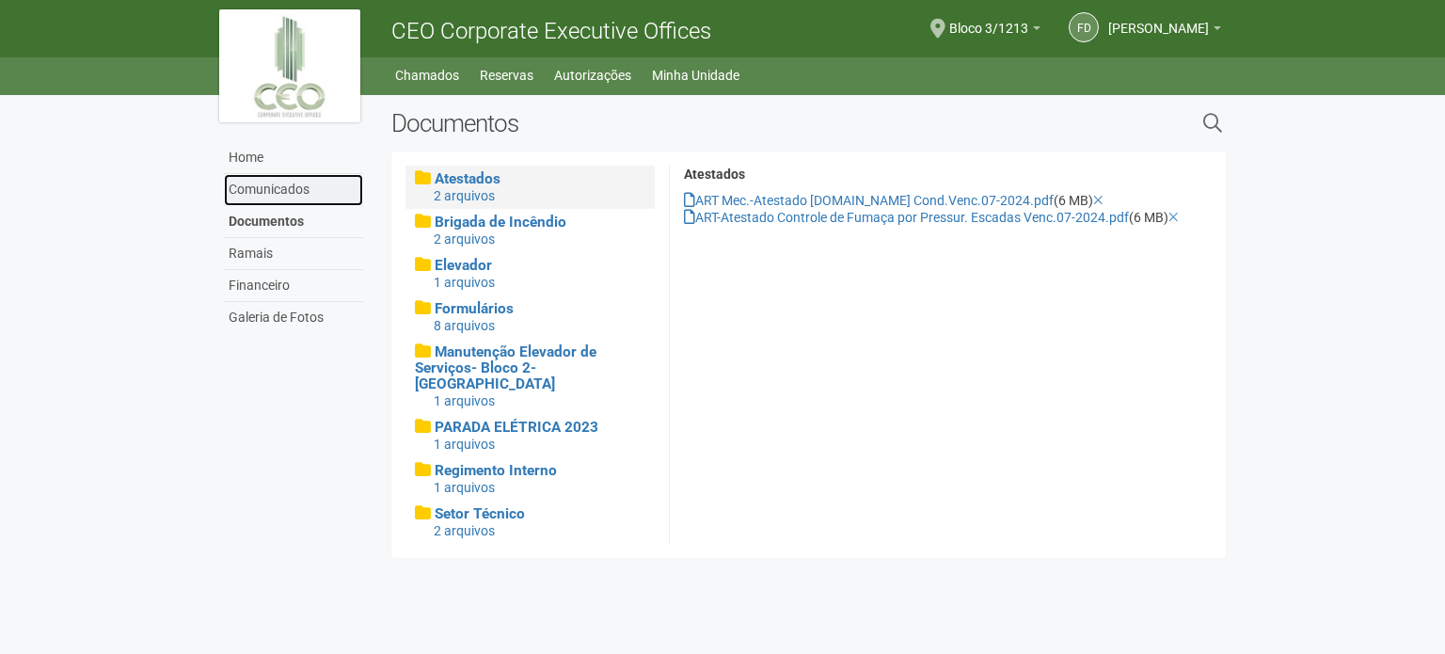
click at [311, 183] on link "Comunicados" at bounding box center [293, 190] width 139 height 32
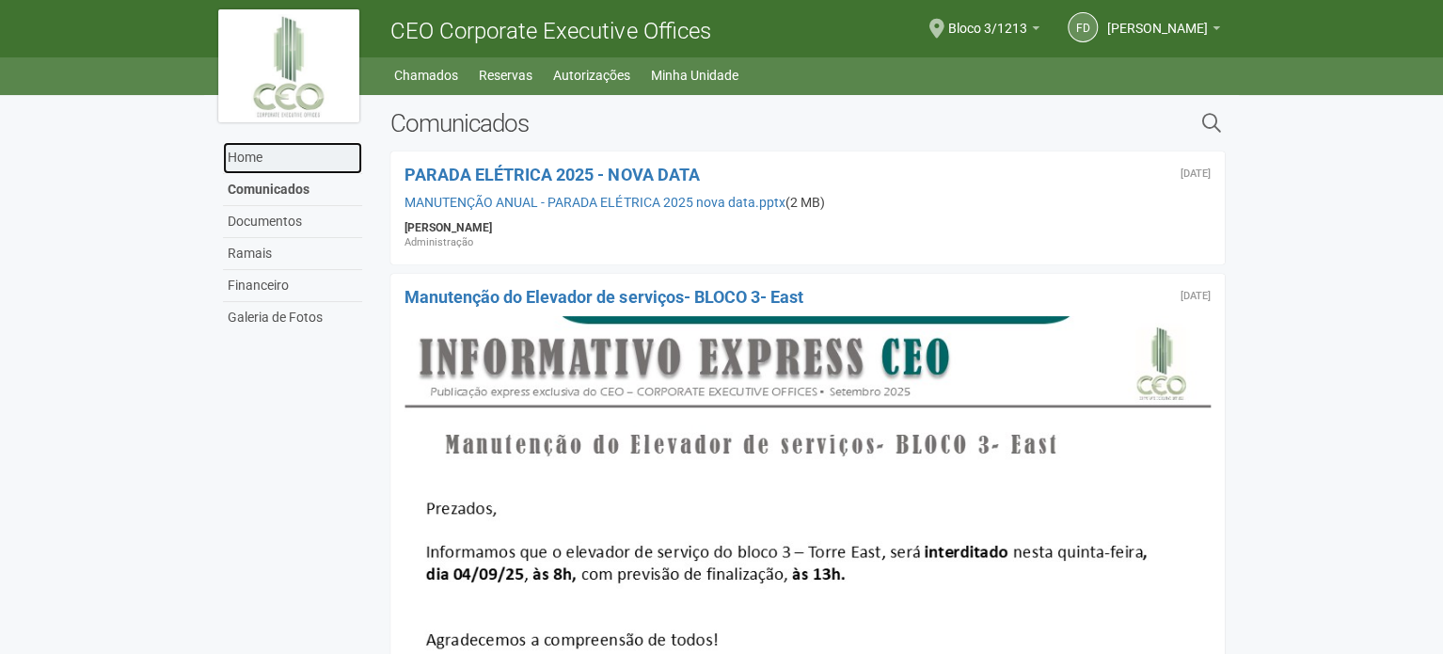
click at [257, 157] on link "Home" at bounding box center [292, 158] width 139 height 32
